Goal: Transaction & Acquisition: Purchase product/service

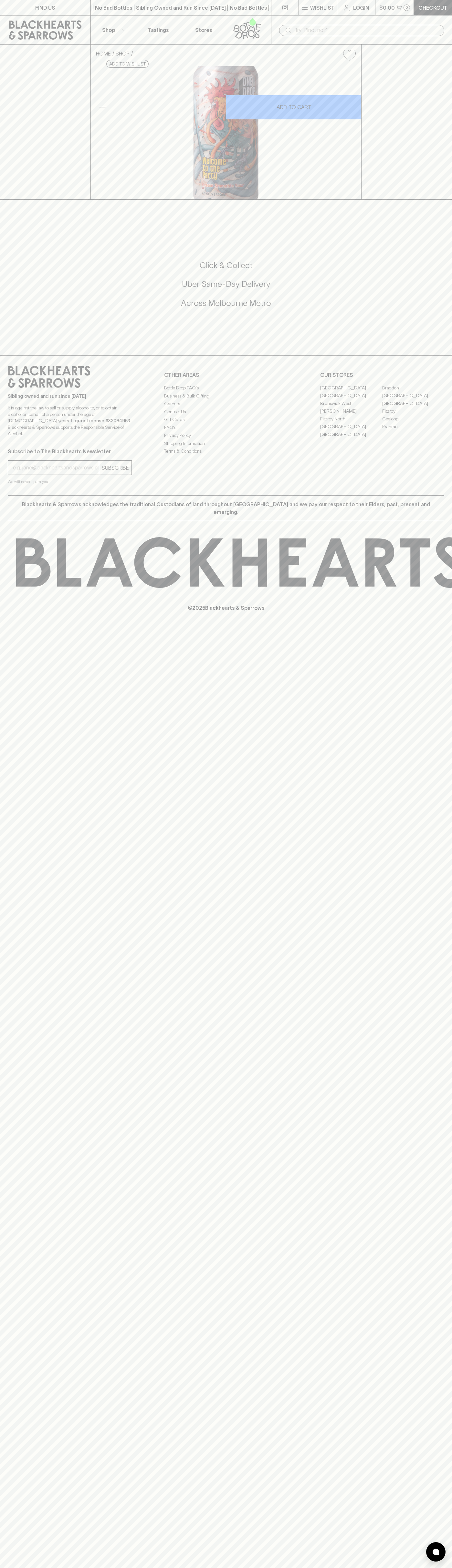
click at [26, 30] on icon at bounding box center [45, 30] width 81 height 19
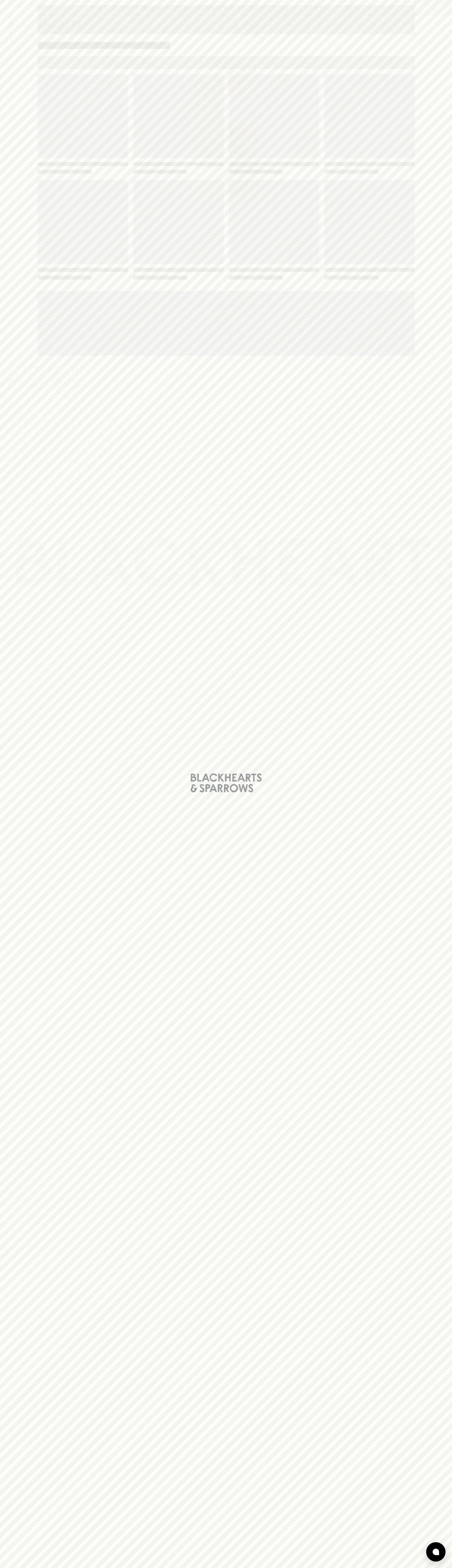
click at [423, 335] on div "Loading" at bounding box center [226, 784] width 452 height 1568
click at [359, 1567] on html "FIND US | No Bad Bottles | Sibling Owned and Run Since 2006 | No Bad Bottles | …" at bounding box center [226, 784] width 452 height 1568
click at [23, 326] on div "Loading" at bounding box center [226, 784] width 452 height 1568
